Goal: Task Accomplishment & Management: Manage account settings

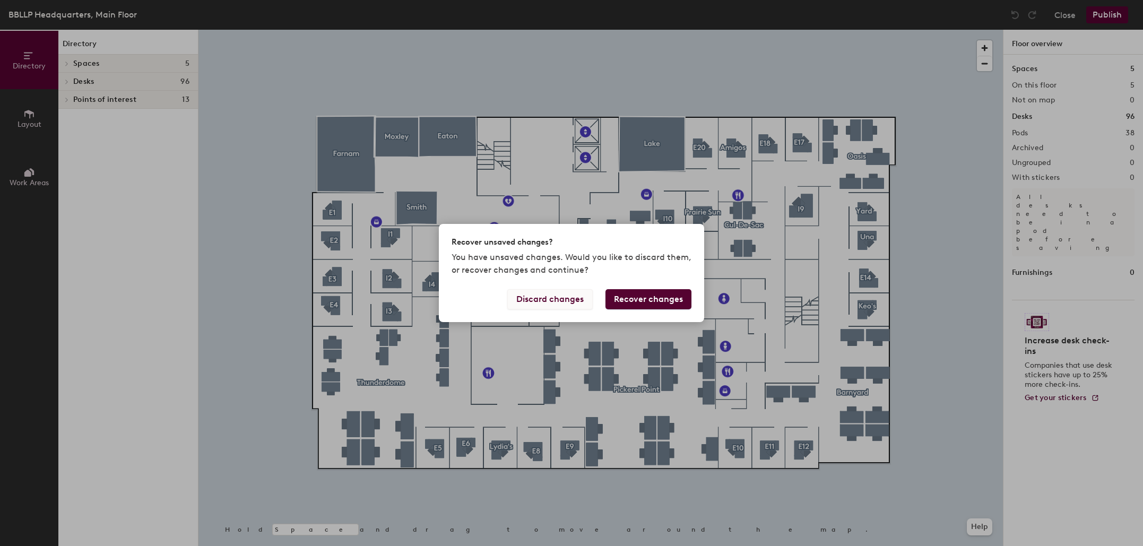
click at [529, 303] on button "Discard changes" at bounding box center [549, 299] width 85 height 20
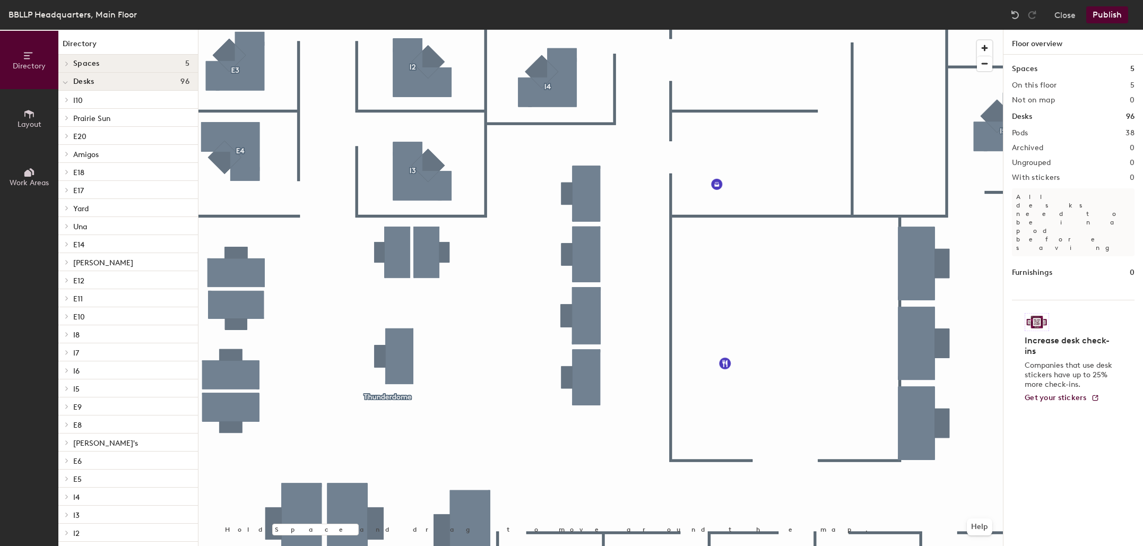
click at [397, 30] on div at bounding box center [600, 30] width 804 height 0
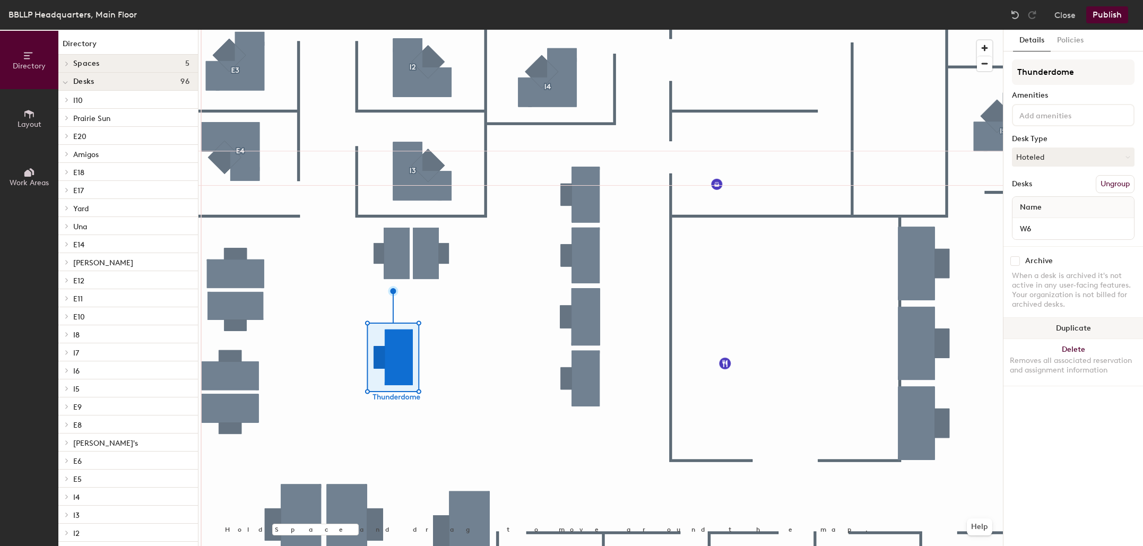
click at [1078, 327] on button "Duplicate" at bounding box center [1073, 328] width 140 height 21
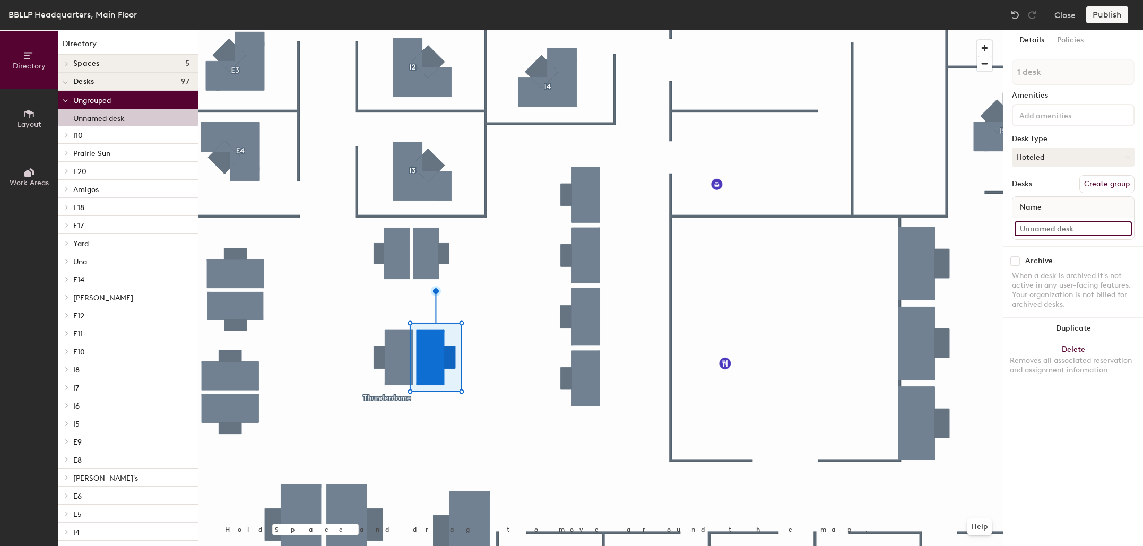
click at [1048, 225] on input at bounding box center [1072, 228] width 117 height 15
type input "W1"
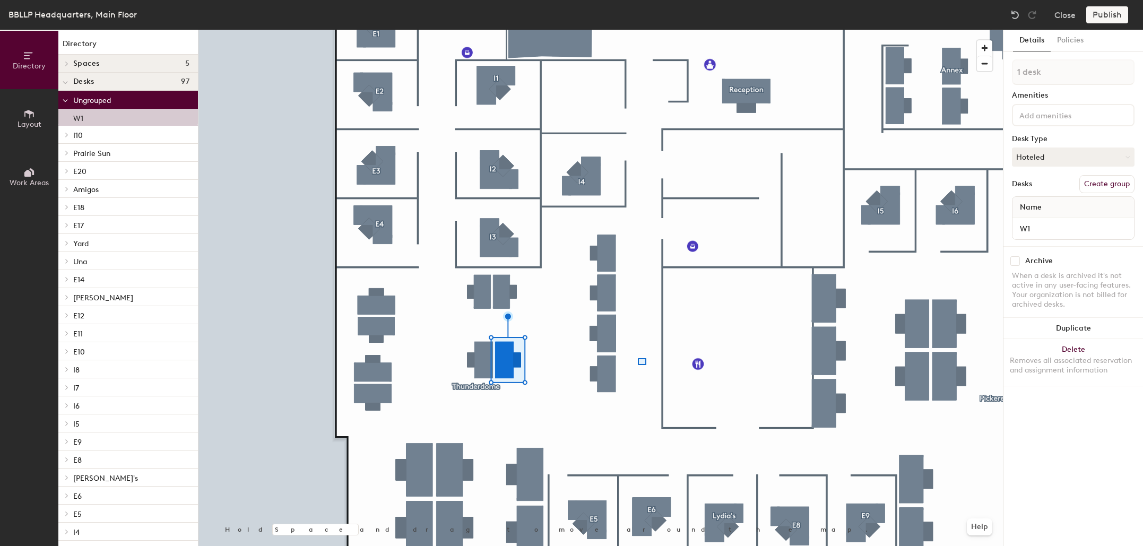
click at [636, 30] on div at bounding box center [600, 30] width 804 height 0
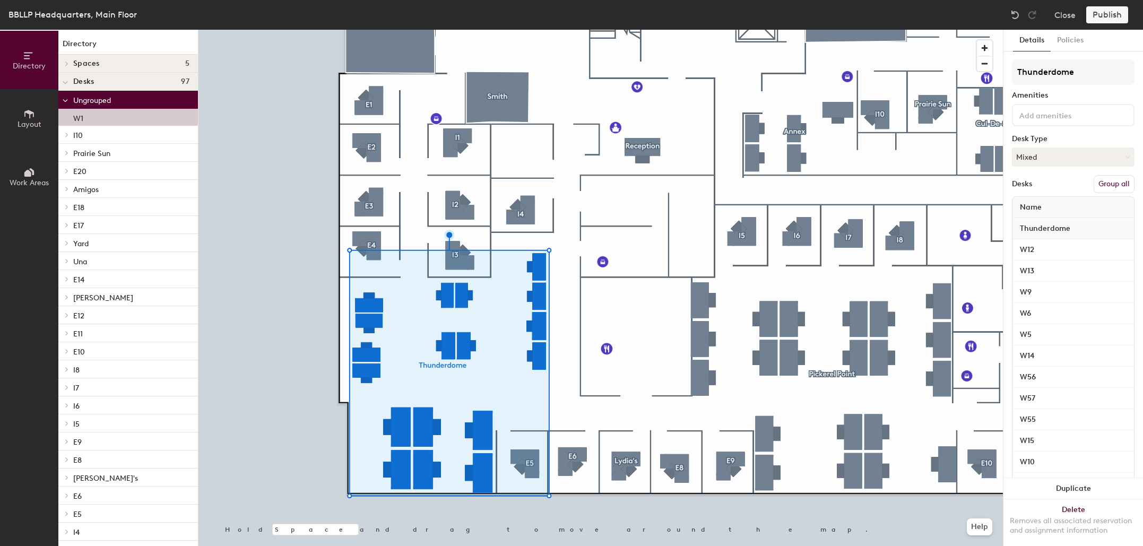
click at [1100, 186] on button "Group all" at bounding box center [1113, 184] width 41 height 18
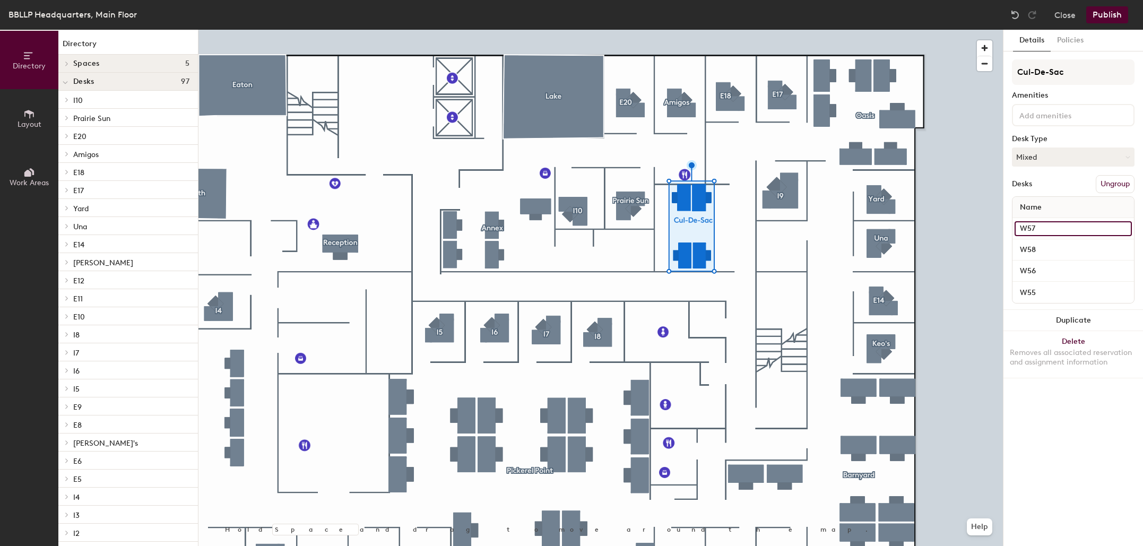
click at [1068, 232] on input "W57" at bounding box center [1072, 228] width 117 height 15
click at [1066, 231] on input "W57" at bounding box center [1072, 228] width 117 height 15
type input "W564"
click at [1058, 254] on input "W58" at bounding box center [1072, 249] width 117 height 15
click at [1059, 252] on input "W58" at bounding box center [1072, 249] width 117 height 15
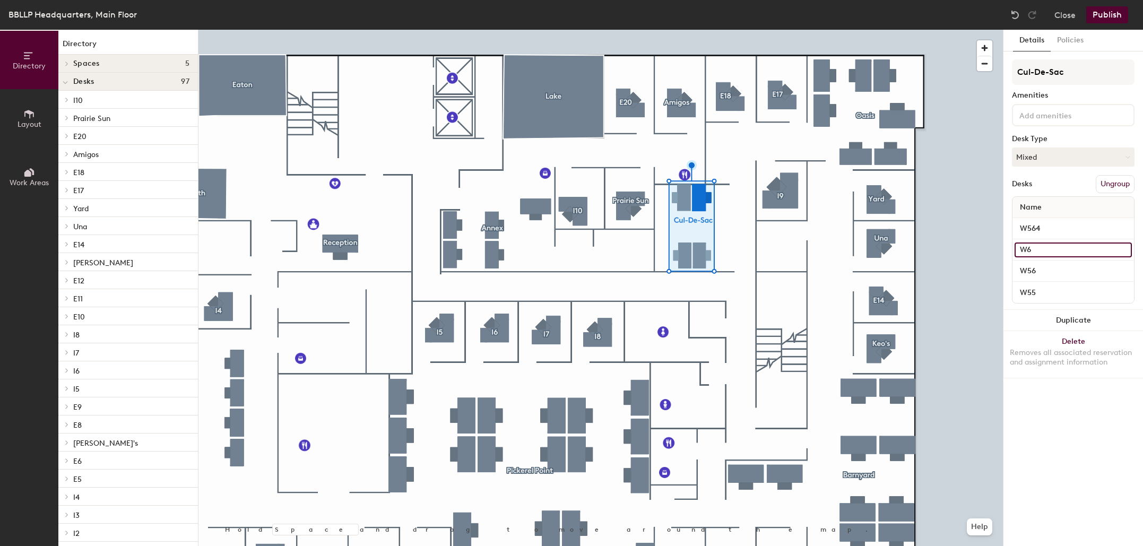
type input "W65"
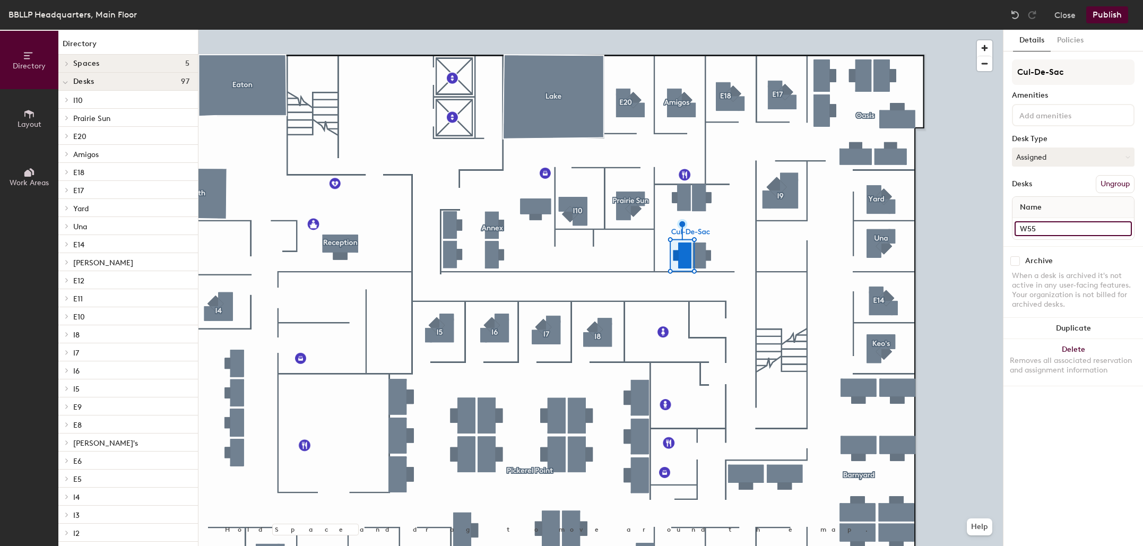
click at [1070, 227] on input "W55" at bounding box center [1072, 228] width 117 height 15
type input "W66"
click at [1055, 230] on input "W56" at bounding box center [1072, 228] width 117 height 15
type input "W67"
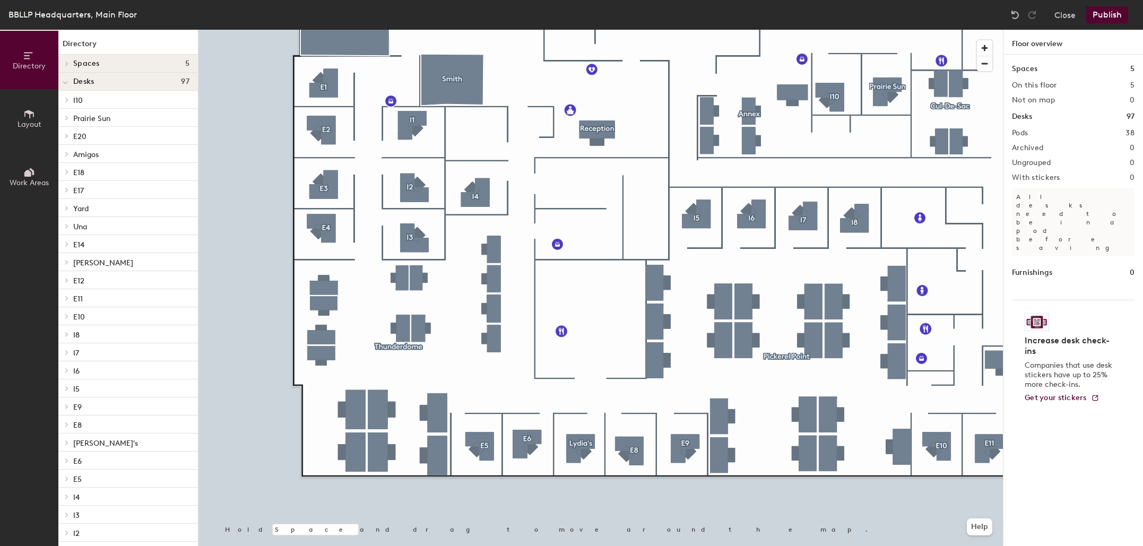
click at [1133, 493] on div "Spaces 5 On this floor 5 Not on map 0 Desks 97 Pods 38 Archived 0 Ungrouped 0 W…" at bounding box center [1073, 313] width 140 height 516
click at [227, 30] on div at bounding box center [600, 30] width 804 height 0
click at [1116, 13] on button "Publish" at bounding box center [1107, 14] width 42 height 17
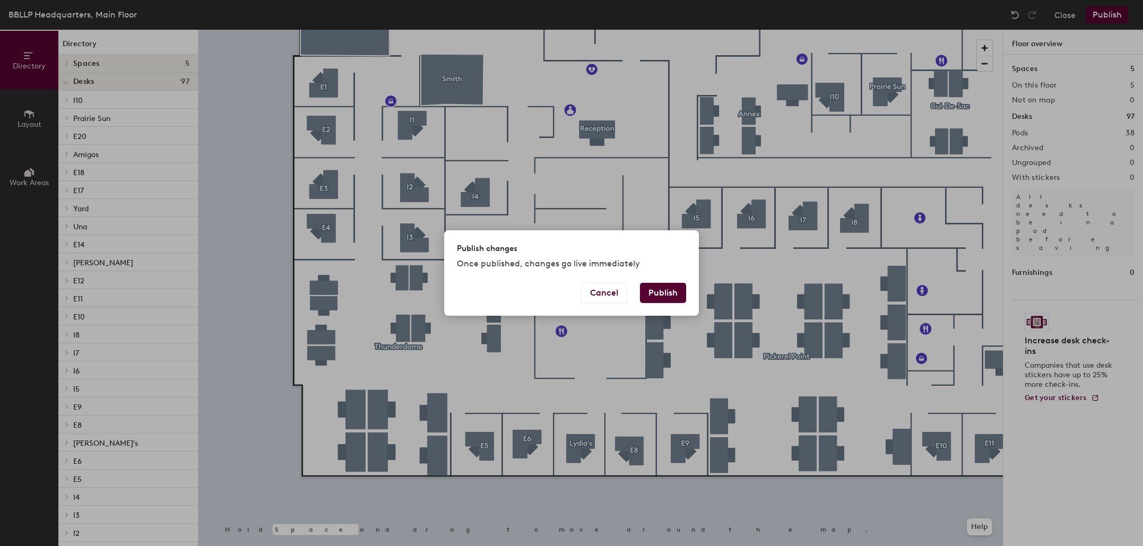
click at [665, 301] on button "Publish" at bounding box center [663, 293] width 46 height 20
